Goal: Transaction & Acquisition: Purchase product/service

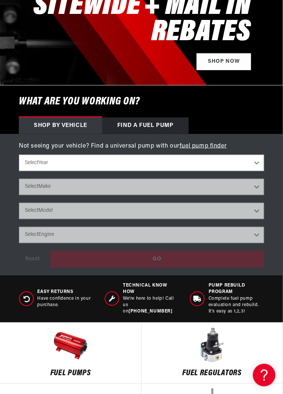
scroll to position [159, 0]
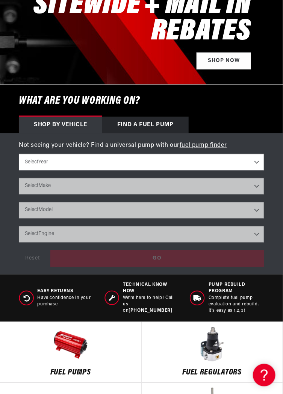
click at [257, 162] on select "Select Year 2023 2022 2021 2020 2019 2018 2017 2016 2015 2014 2013 2012 2011 20…" at bounding box center [141, 162] width 245 height 17
select select "1987"
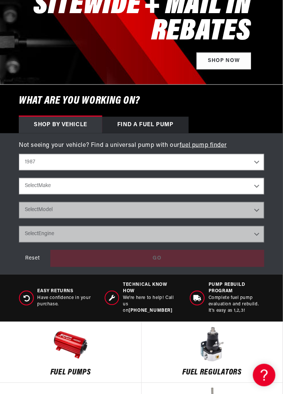
click at [254, 186] on select "Select Make Buick Chevrolet Ford Mazda Mitsubishi Nissan Oldsmobile Pontiac Toy…" at bounding box center [141, 186] width 245 height 17
select select "Buick"
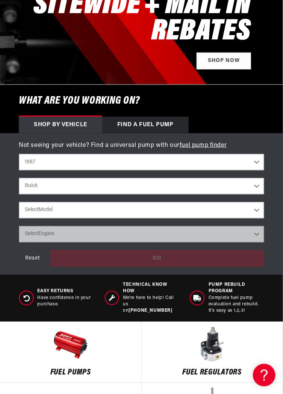
click at [254, 211] on select "Select Model Regal" at bounding box center [141, 210] width 245 height 17
select select "Regal"
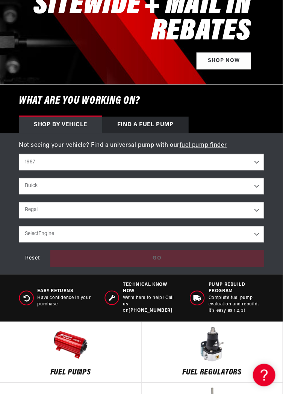
click at [259, 233] on select "Select Engine 3.8L 5.0L" at bounding box center [141, 234] width 245 height 17
select select "3.8L"
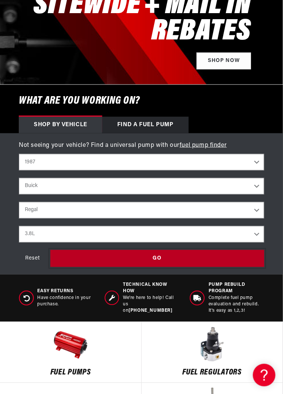
click at [210, 259] on div "GO" at bounding box center [157, 258] width 214 height 17
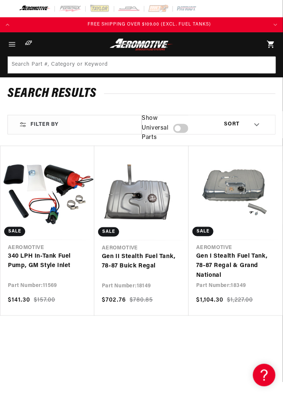
scroll to position [0, 506]
click at [149, 258] on link "Gen II Stealth Fuel Tank, 78-87 Buick Regal" at bounding box center [141, 261] width 79 height 19
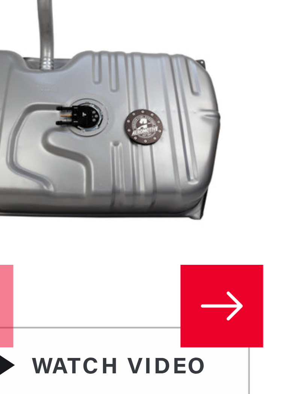
scroll to position [0, 253]
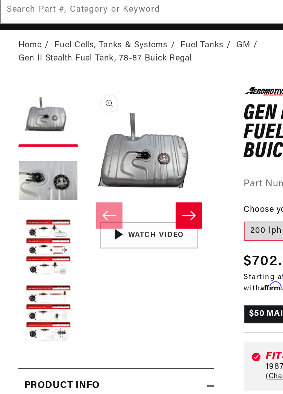
click at [129, 193] on icon "Slide right" at bounding box center [125, 194] width 9 height 8
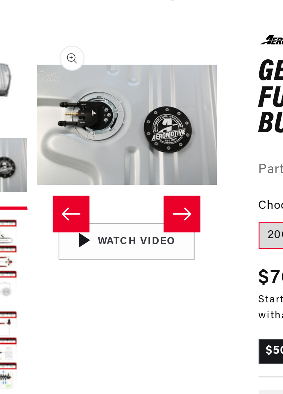
scroll to position [0, 81]
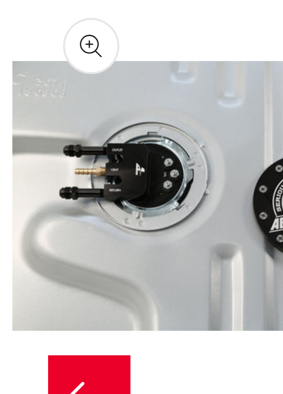
click at [60, 194] on button "Open media 2 in modal" at bounding box center [60, 194] width 0 height 0
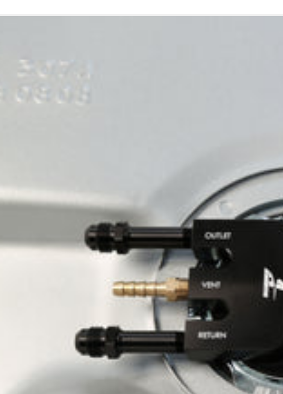
scroll to position [0, 506]
